Goal: Check status: Check status

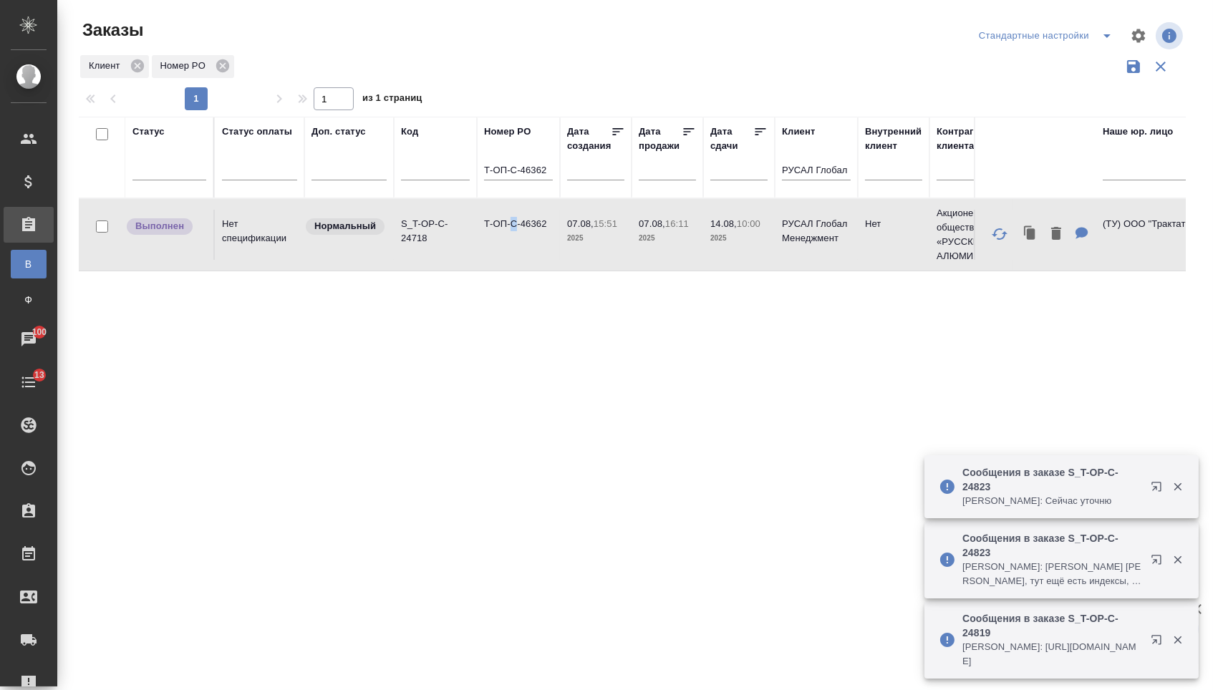
drag, startPoint x: 536, startPoint y: 178, endPoint x: 523, endPoint y: 214, distance: 38.3
click at [536, 178] on input "Т-ОП-С-46362" at bounding box center [518, 172] width 69 height 18
click at [518, 237] on td "Т-ОП-С-46362" at bounding box center [518, 235] width 83 height 50
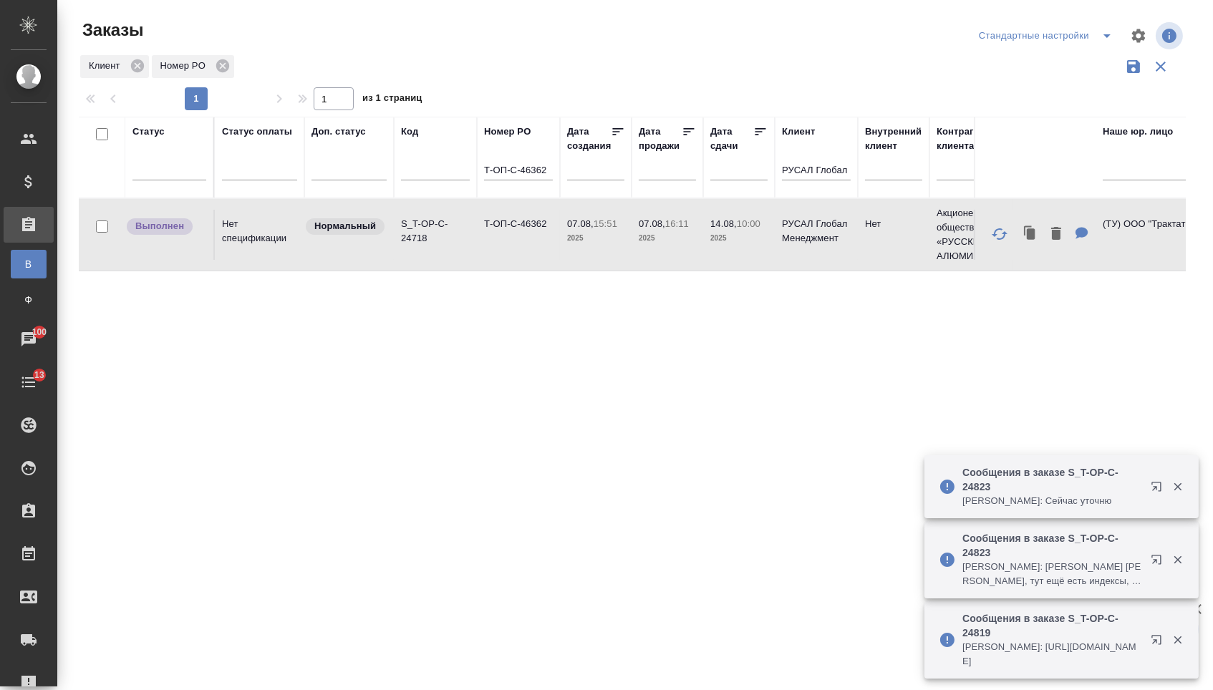
click at [518, 237] on td "Т-ОП-С-46362" at bounding box center [518, 235] width 83 height 50
click at [516, 171] on input "Т-ОП-С-46362" at bounding box center [518, 172] width 69 height 18
paste input "3"
type input "Т-ОП-С-46363"
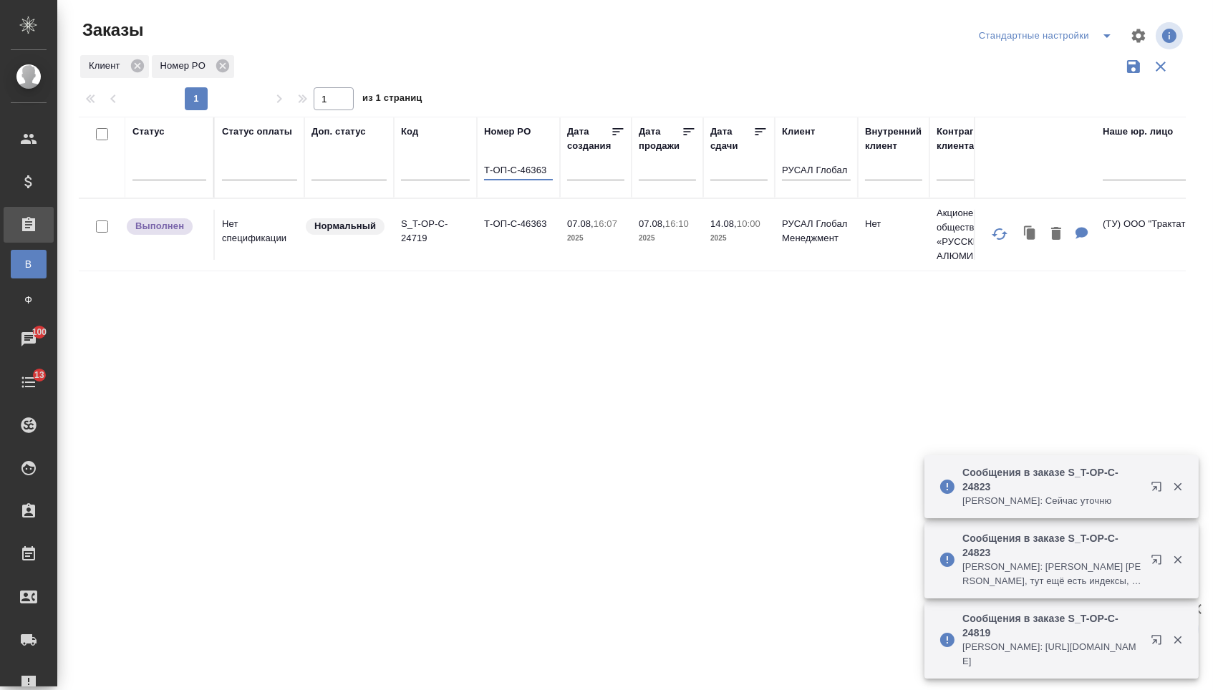
click at [537, 246] on td "Т-ОП-С-46363" at bounding box center [518, 235] width 83 height 50
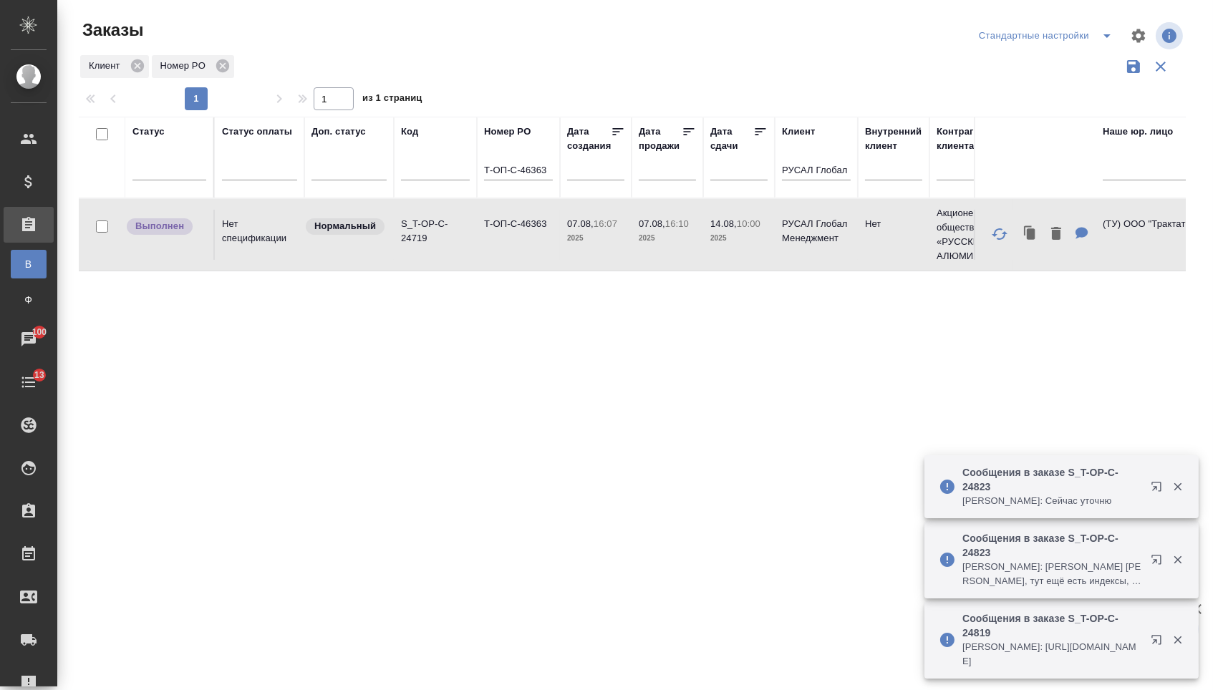
click at [537, 246] on td "Т-ОП-С-46363" at bounding box center [518, 235] width 83 height 50
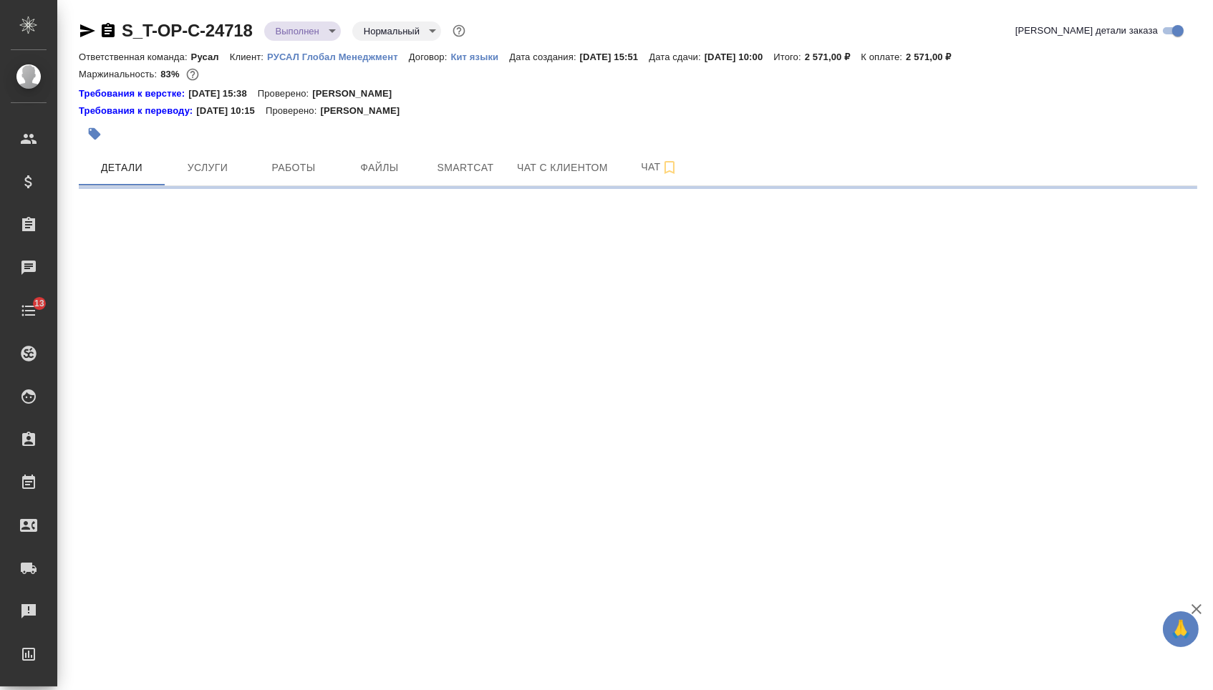
select select "RU"
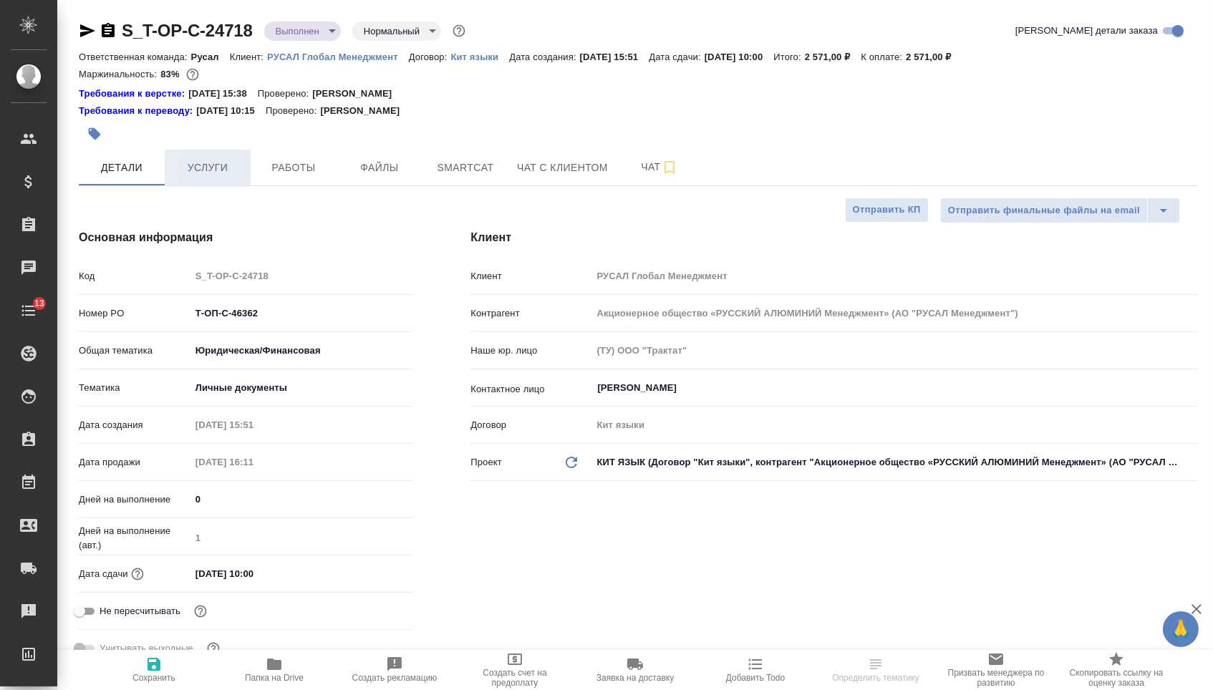
type textarea "x"
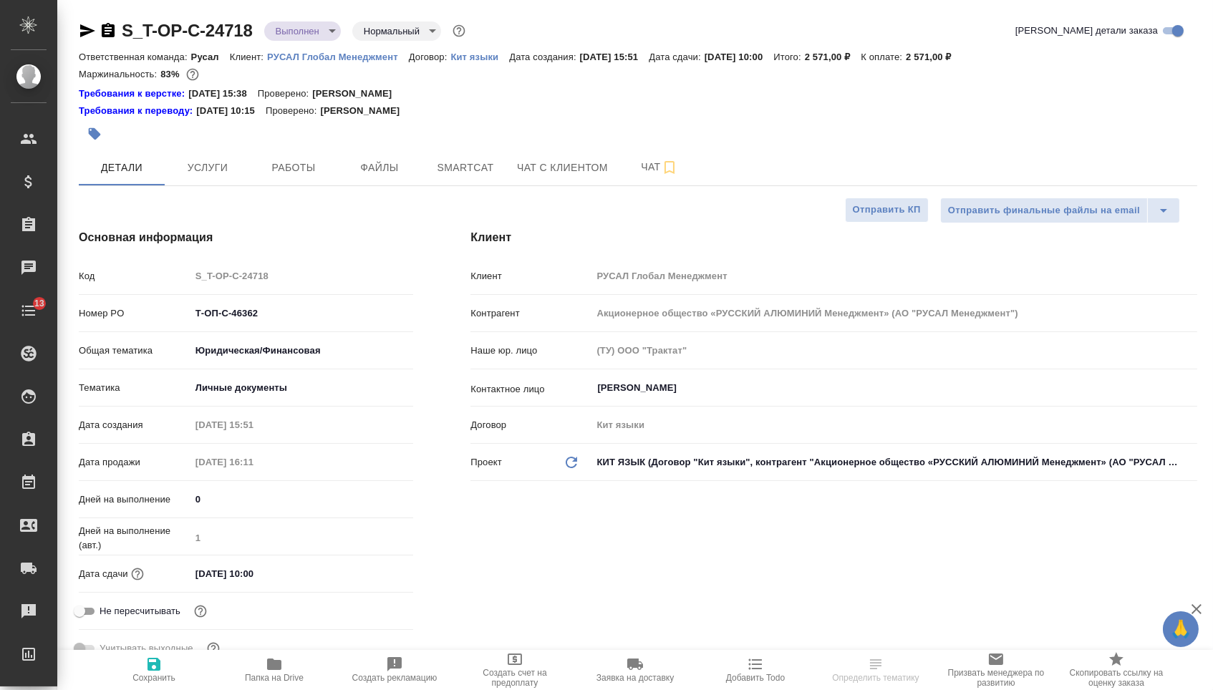
type textarea "x"
click at [180, 173] on span "Услуги" at bounding box center [207, 168] width 69 height 18
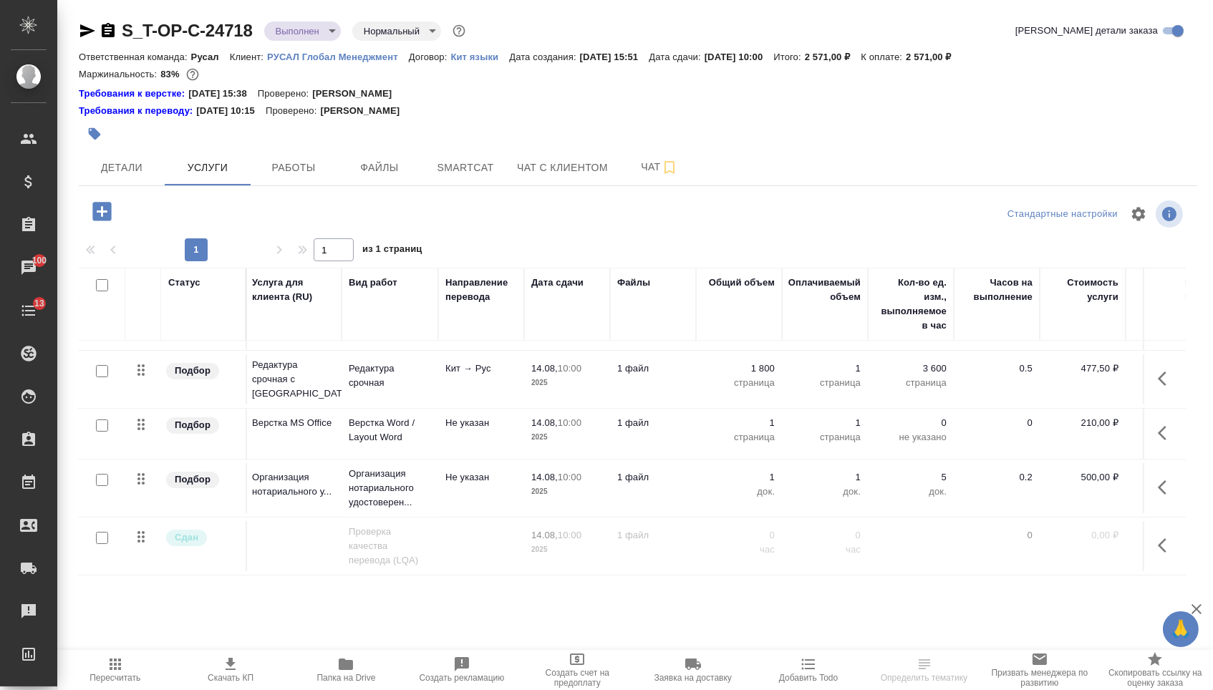
scroll to position [45, 2]
click at [97, 159] on button "Детали" at bounding box center [122, 168] width 86 height 36
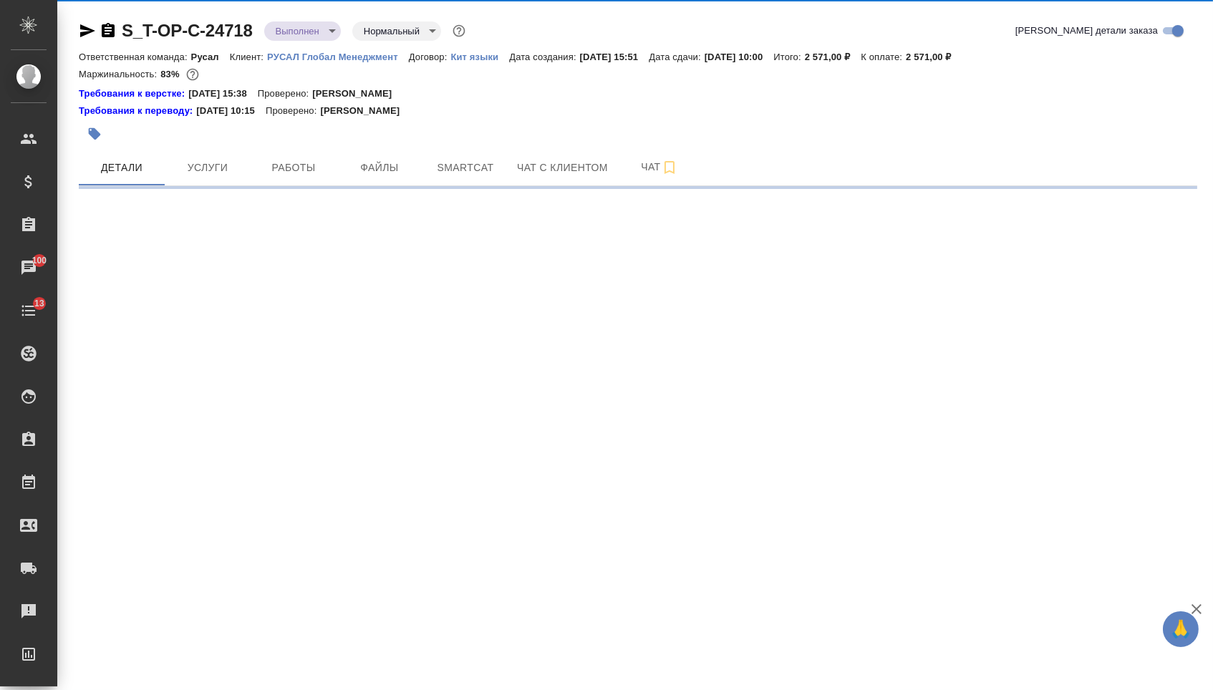
select select "RU"
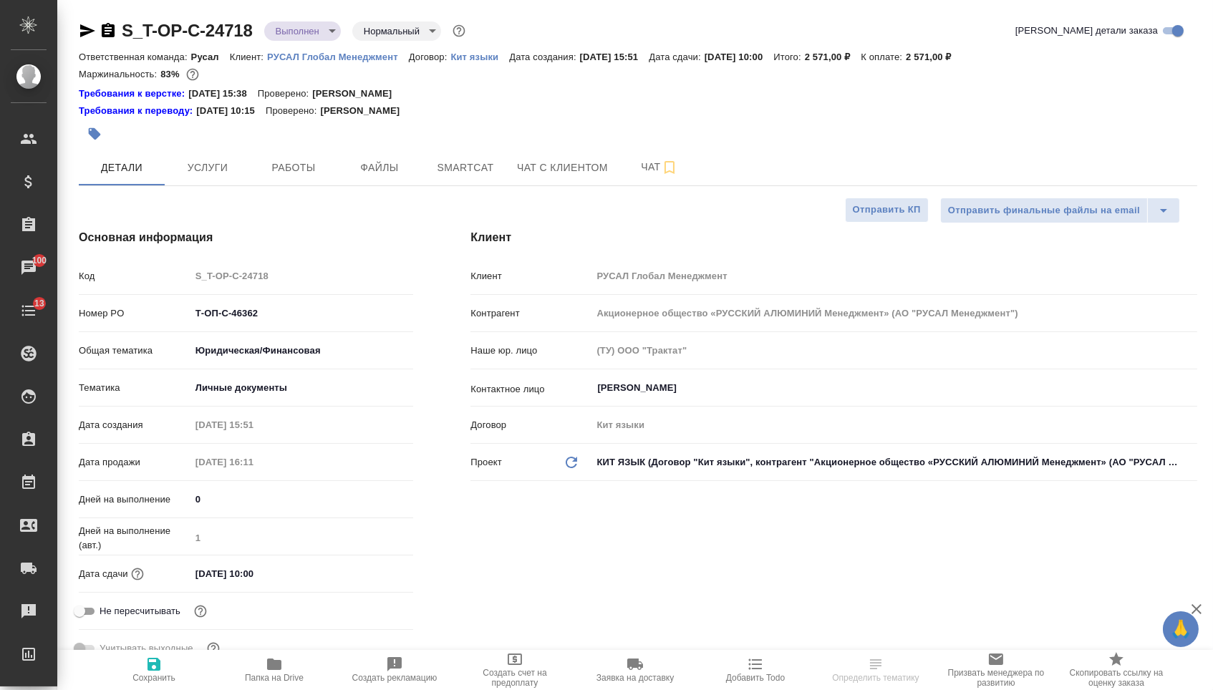
click at [87, 36] on icon "button" at bounding box center [87, 30] width 17 height 17
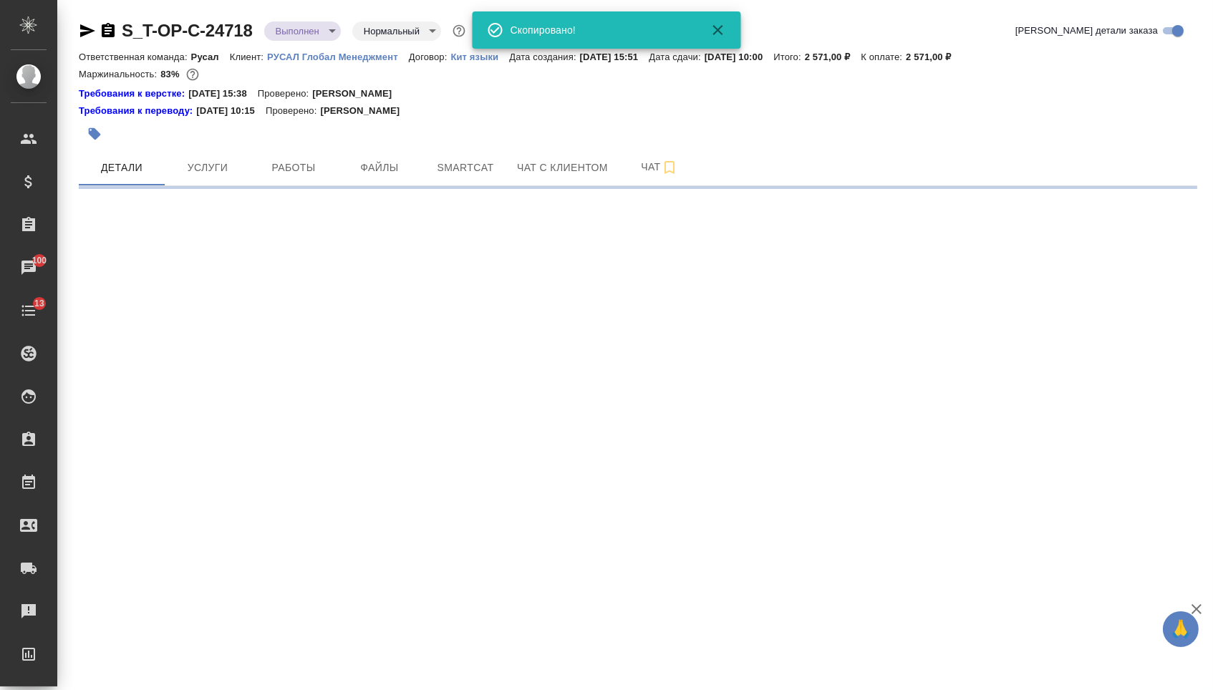
select select "RU"
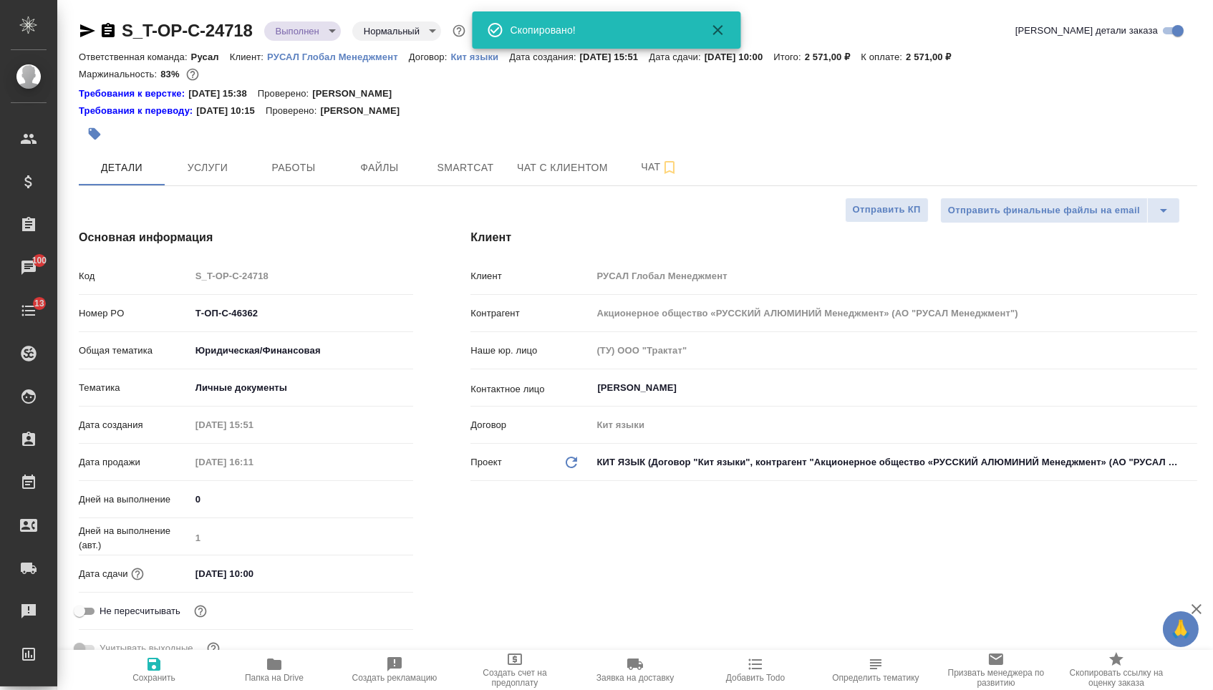
type textarea "x"
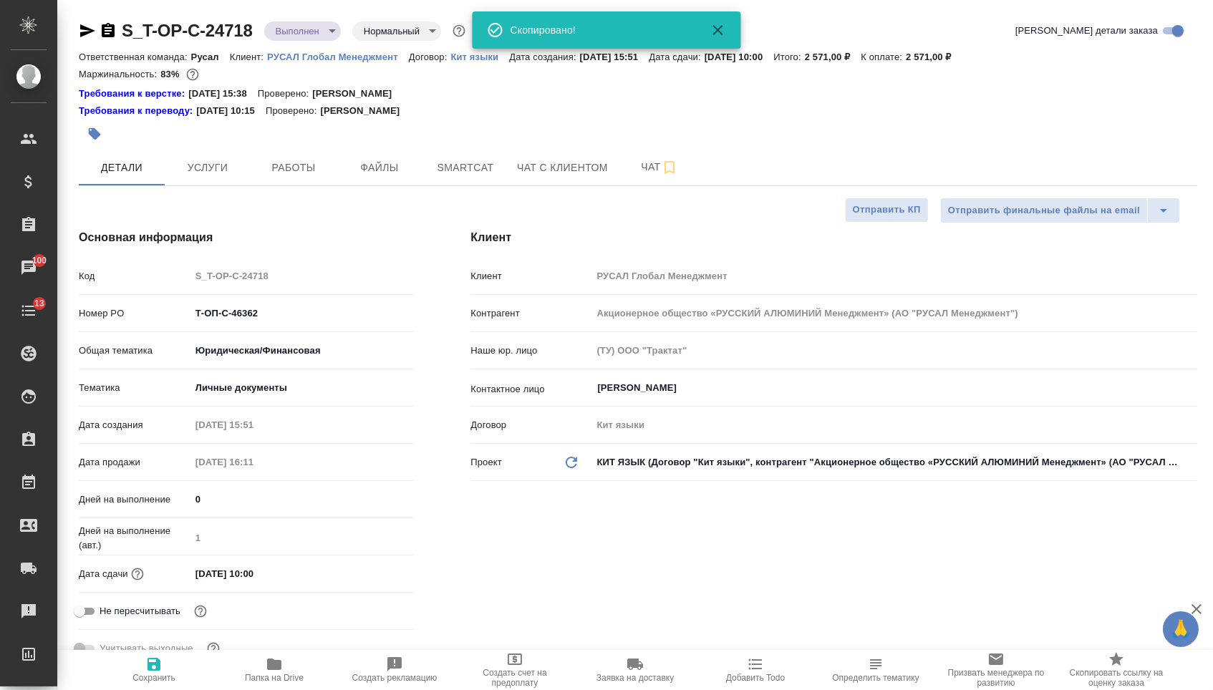
type textarea "x"
click at [279, 685] on button "Папка на Drive" at bounding box center [274, 670] width 120 height 40
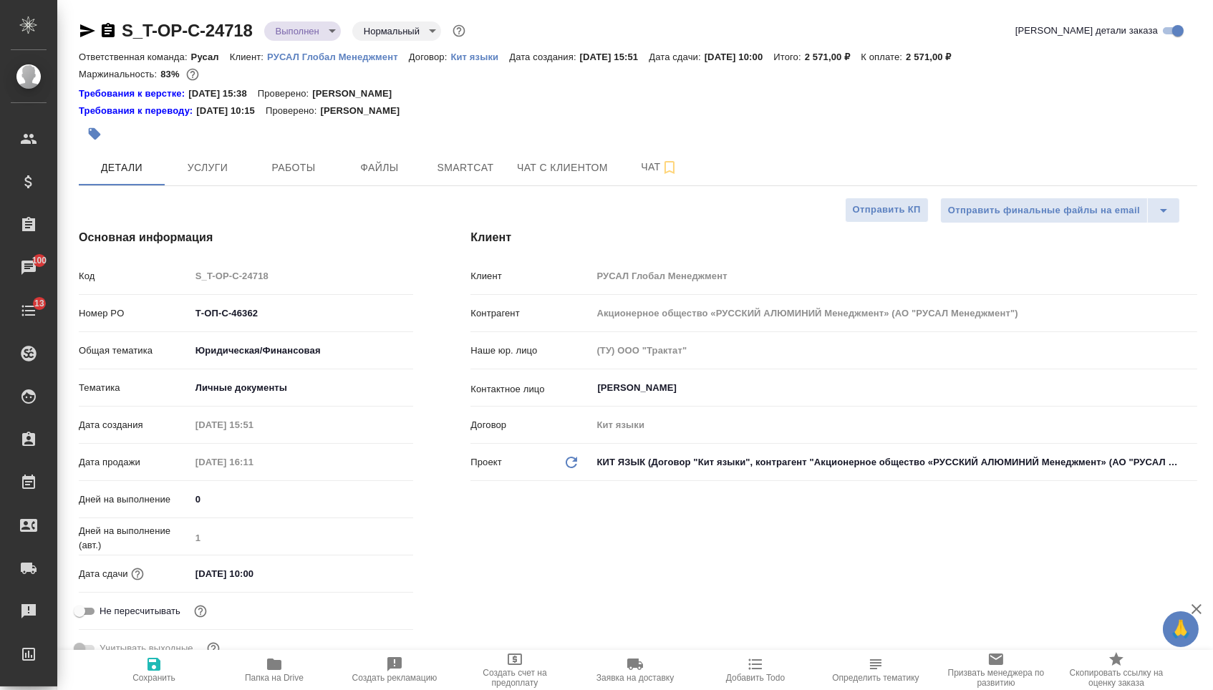
type textarea "x"
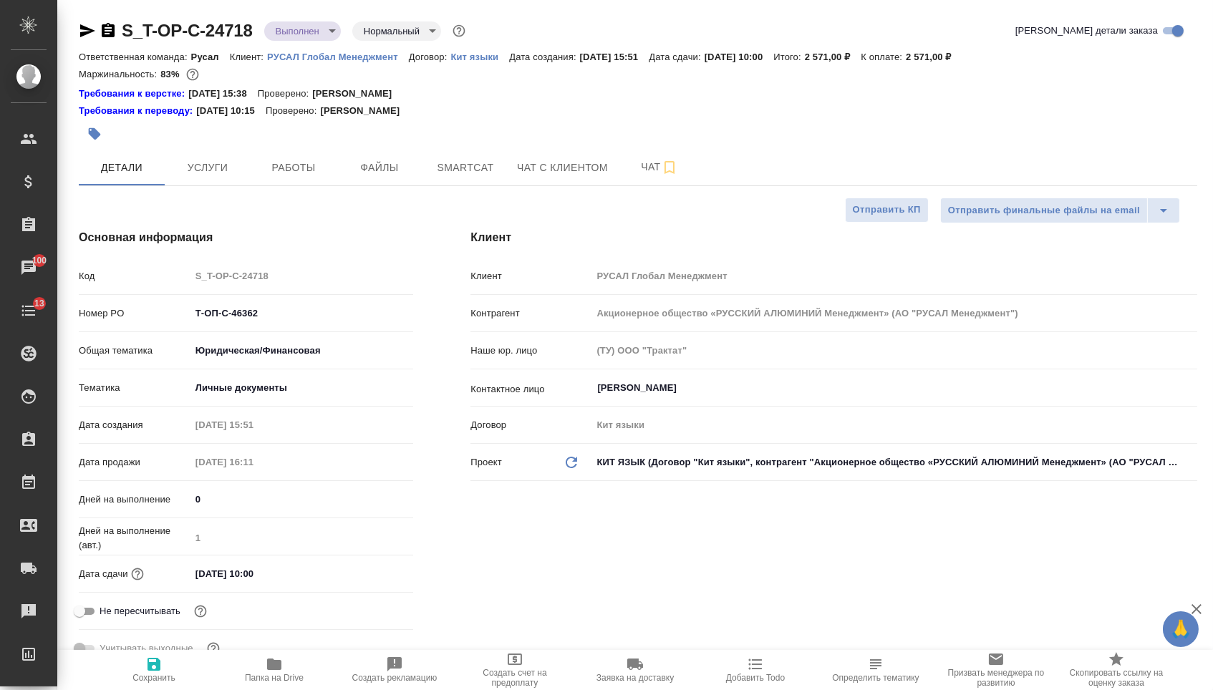
type textarea "x"
drag, startPoint x: 263, startPoint y: 323, endPoint x: 128, endPoint y: 319, distance: 134.7
click at [128, 319] on div "Номер PO Т-ОП-С-46362" at bounding box center [246, 313] width 334 height 25
type textarea "x"
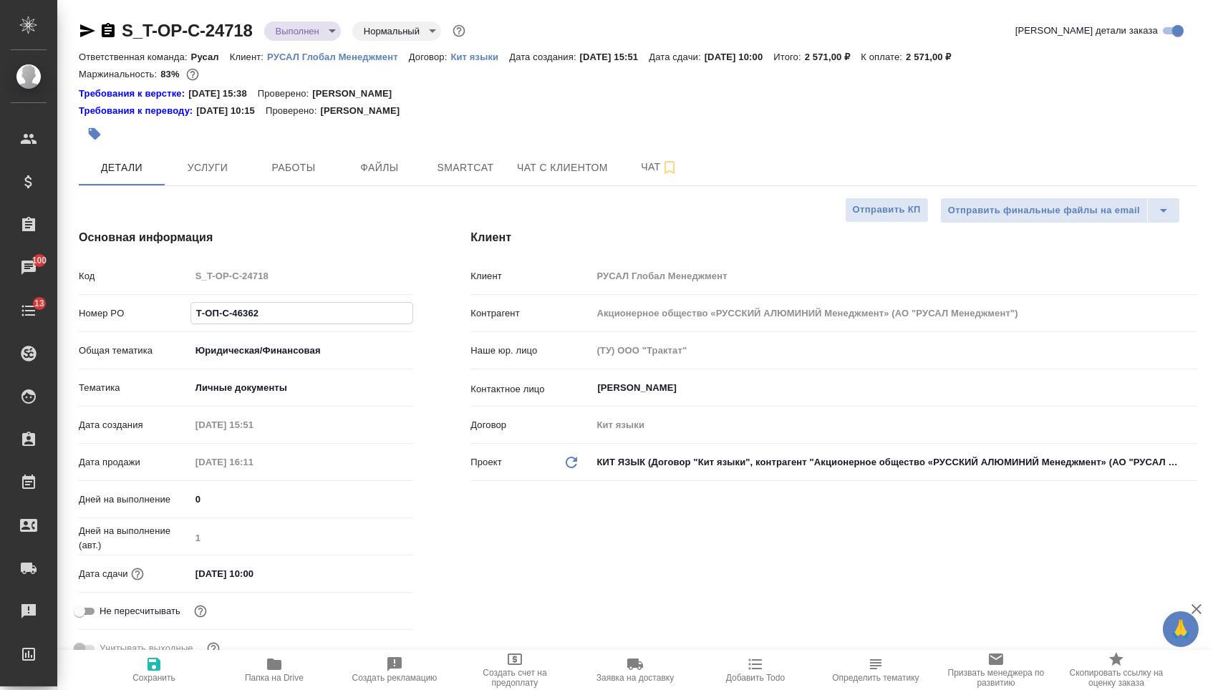
type textarea "x"
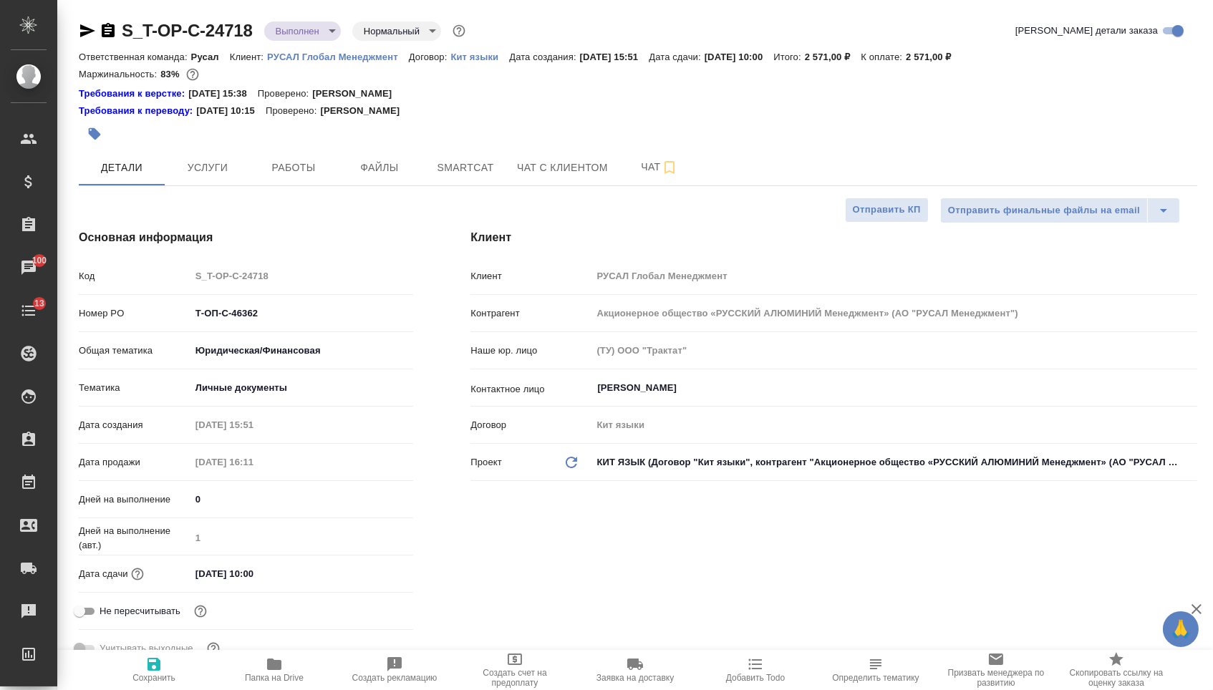
type textarea "x"
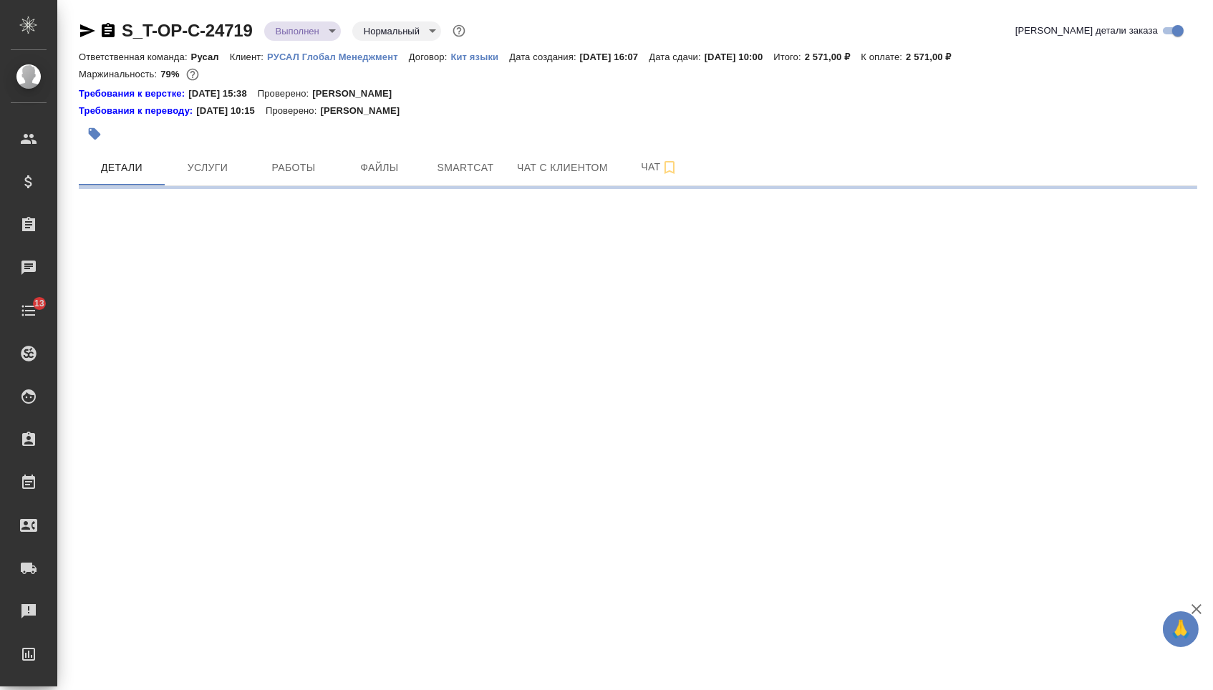
select select "RU"
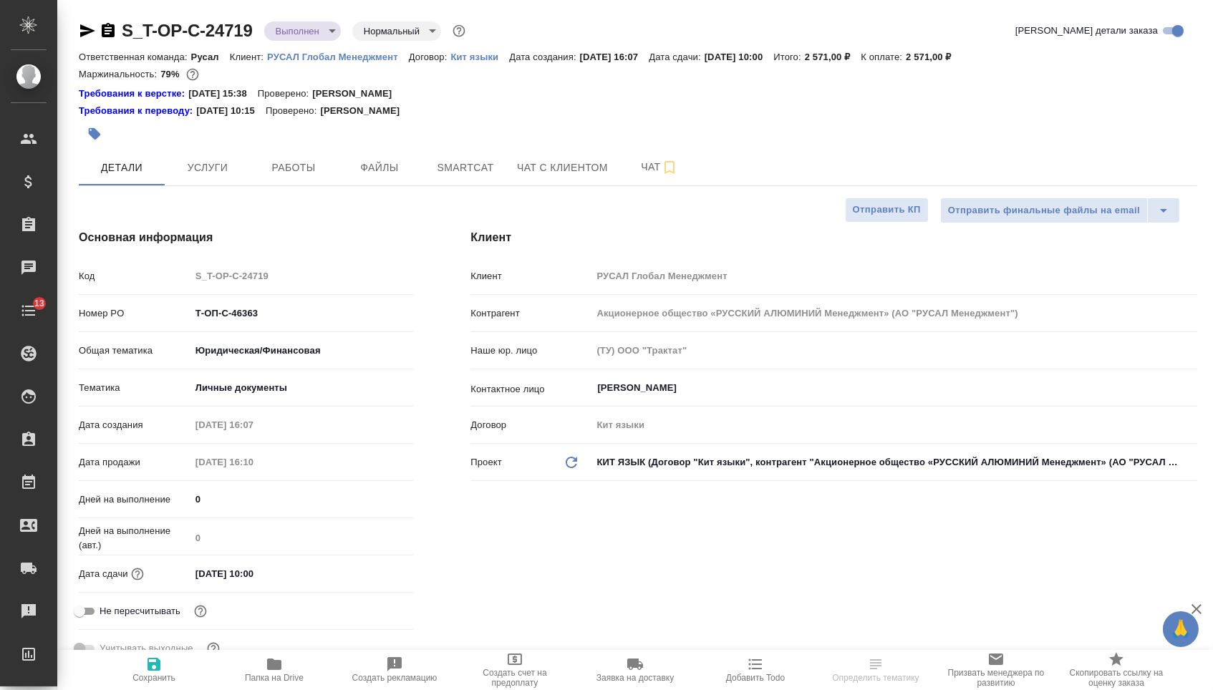
type textarea "x"
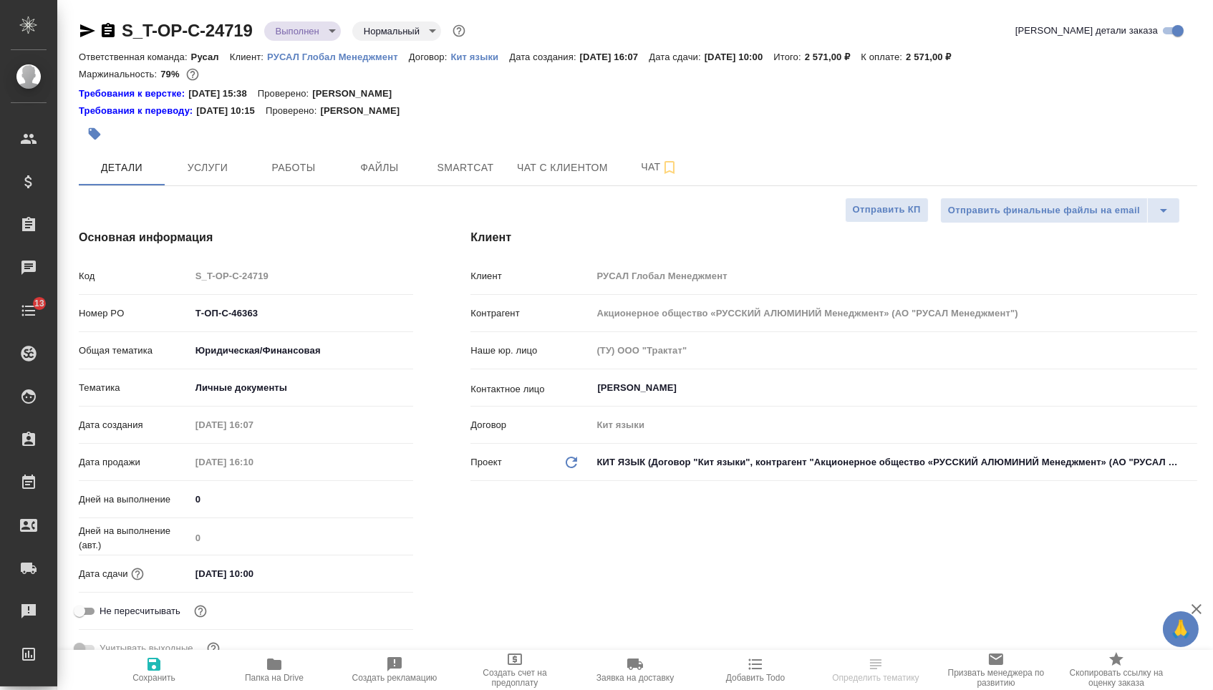
type textarea "x"
click at [95, 34] on icon "button" at bounding box center [87, 30] width 17 height 17
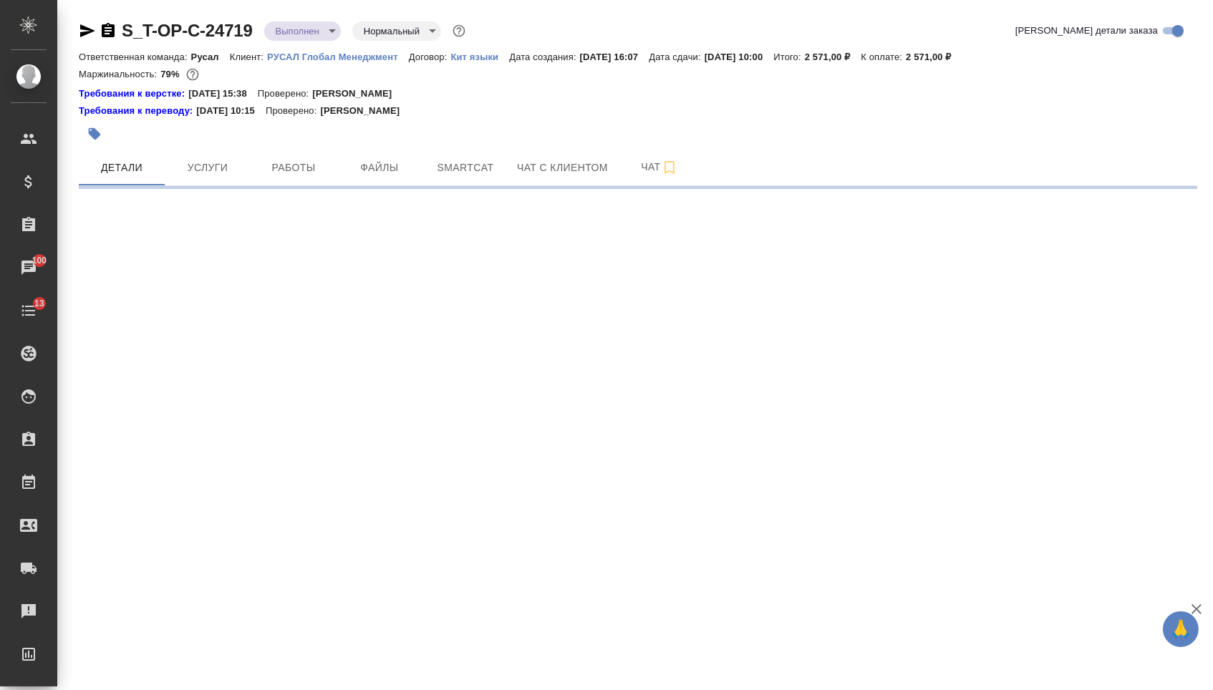
select select "RU"
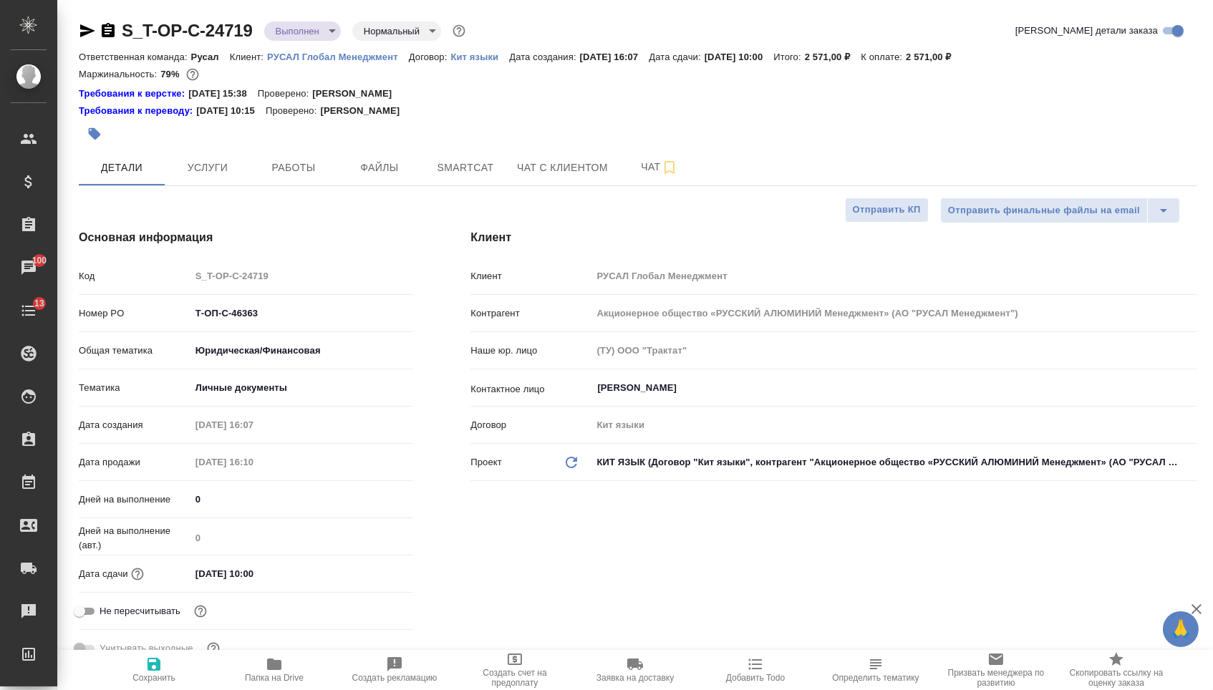
type textarea "x"
click at [90, 31] on icon "button" at bounding box center [87, 30] width 15 height 13
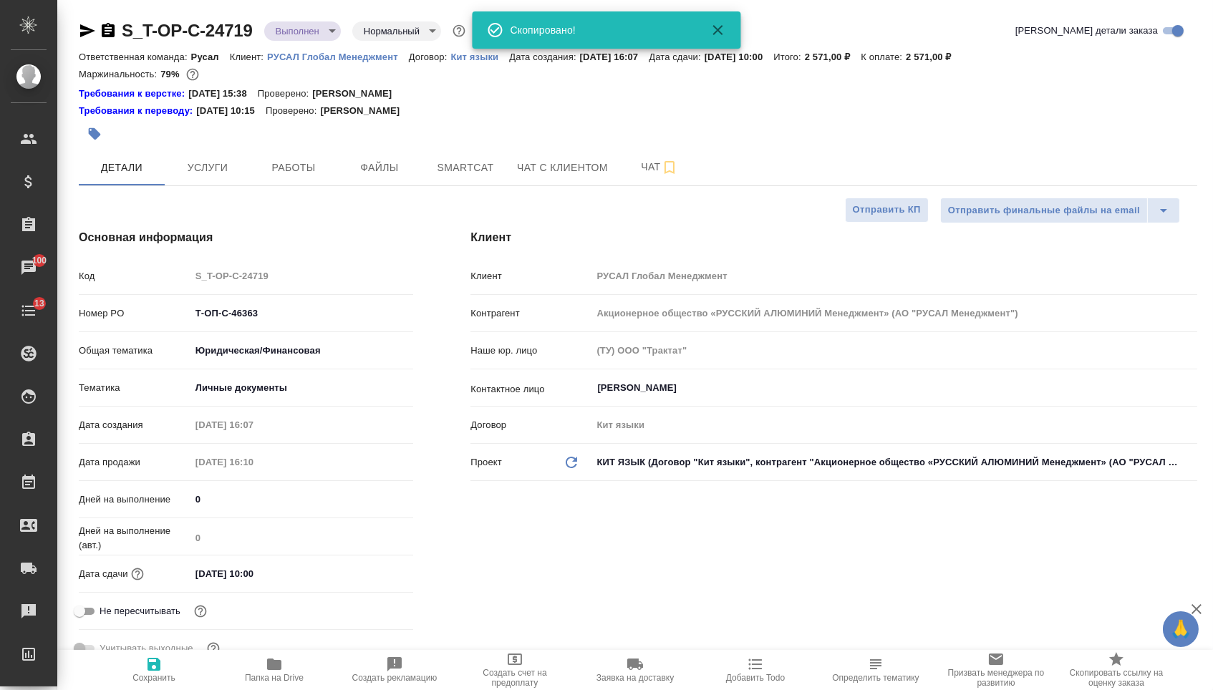
type textarea "x"
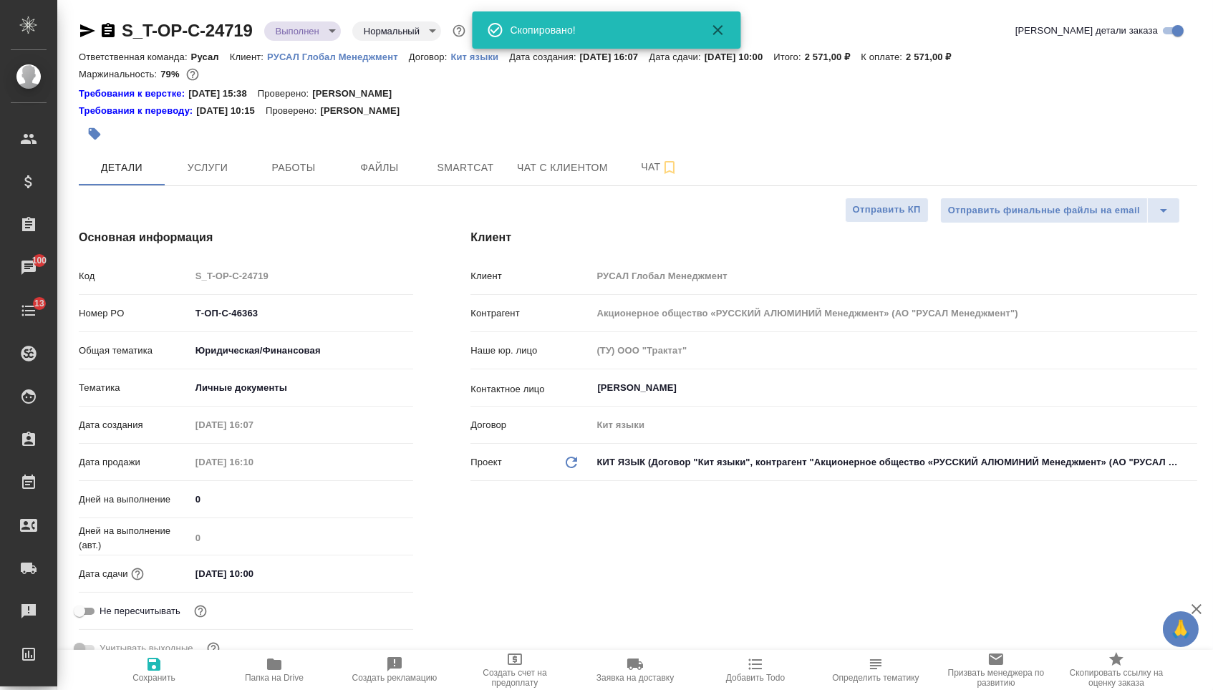
type textarea "x"
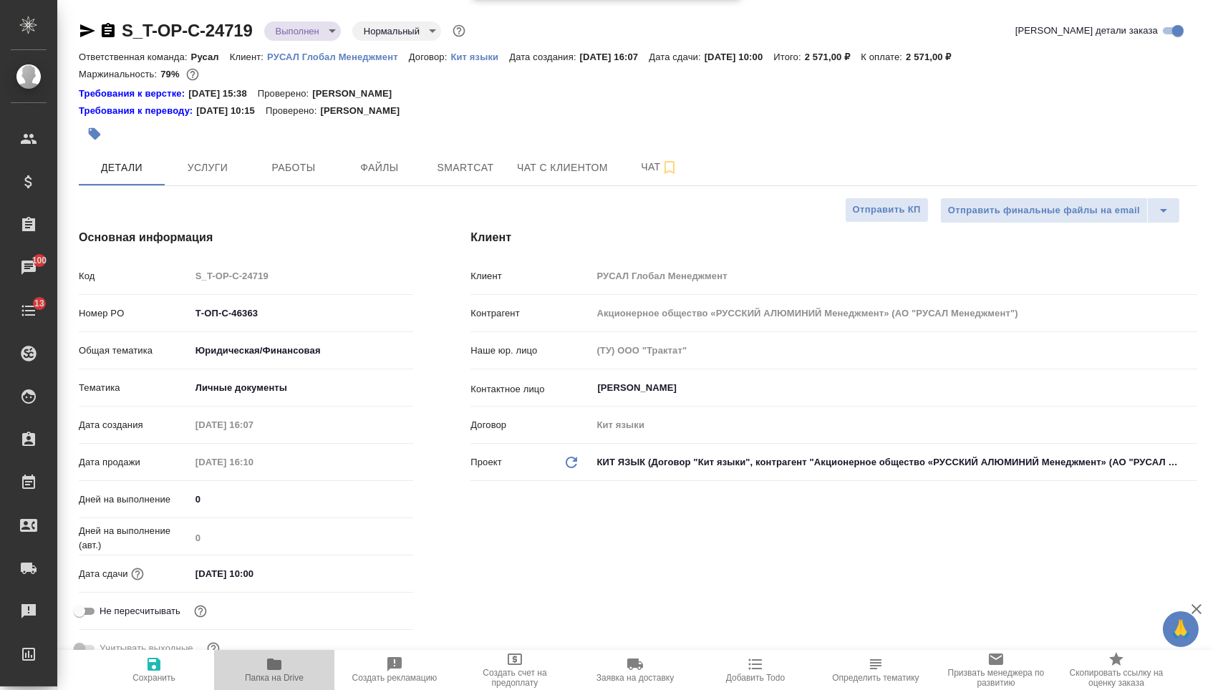
click at [257, 678] on span "Папка на Drive" at bounding box center [274, 678] width 59 height 10
type textarea "x"
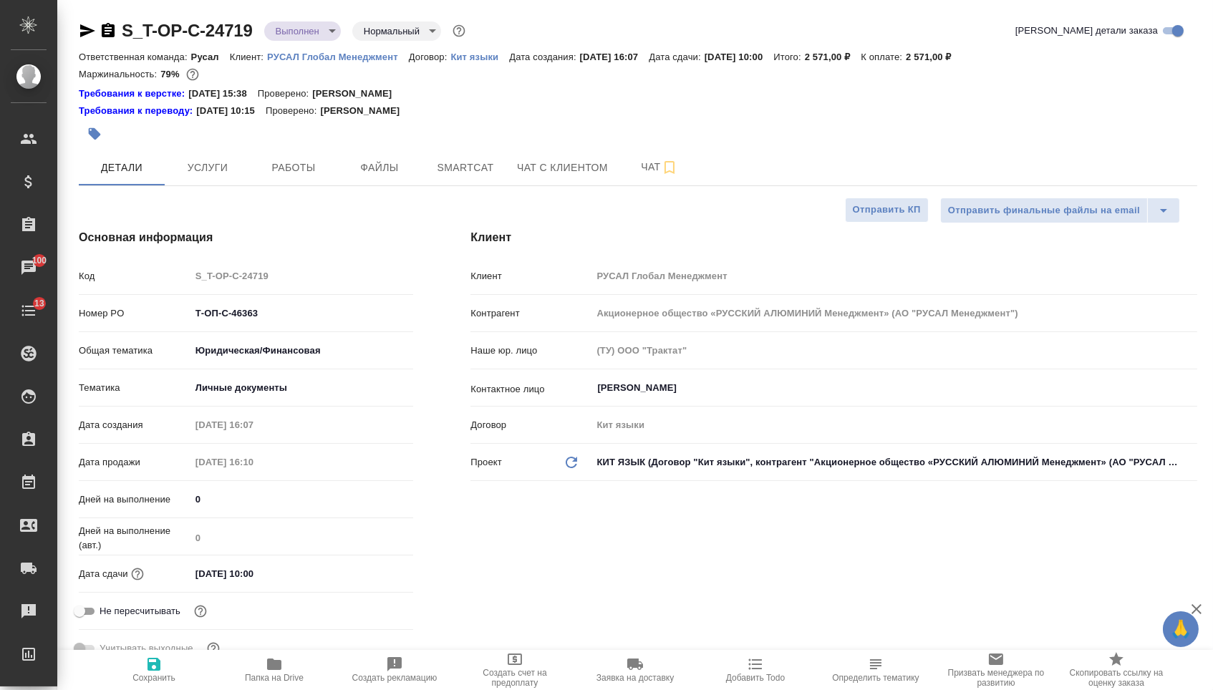
type textarea "x"
